Goal: Navigation & Orientation: Find specific page/section

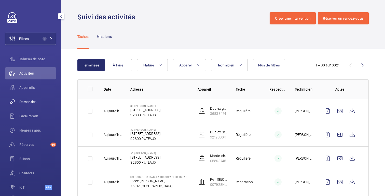
click at [28, 104] on div "Demandes" at bounding box center [30, 102] width 51 height 12
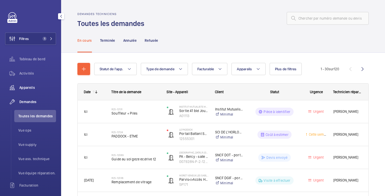
click at [29, 86] on font "Appareils" at bounding box center [27, 88] width 16 height 4
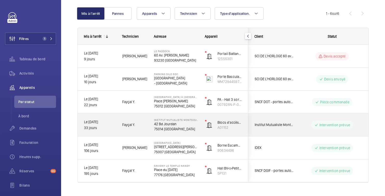
scroll to position [53, 0]
